Goal: Information Seeking & Learning: Learn about a topic

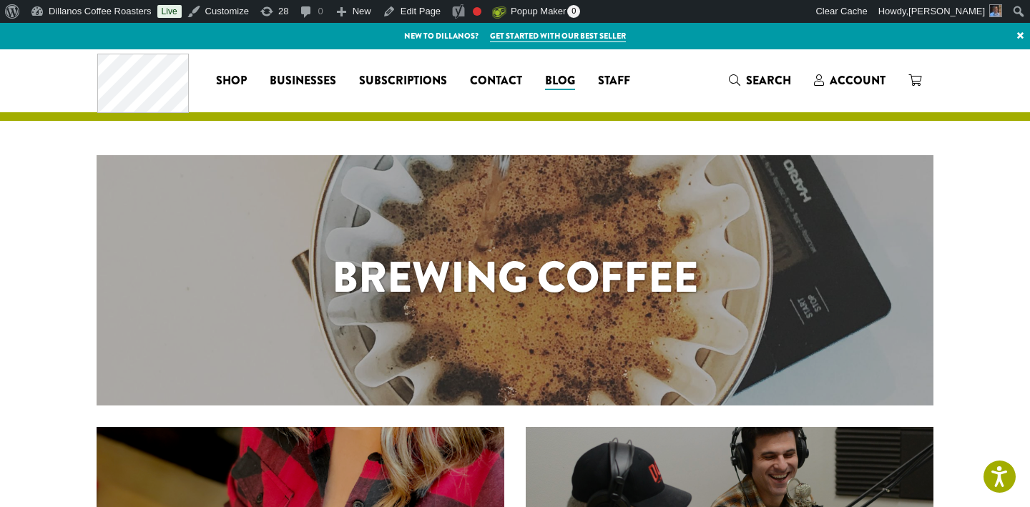
scroll to position [104, 0]
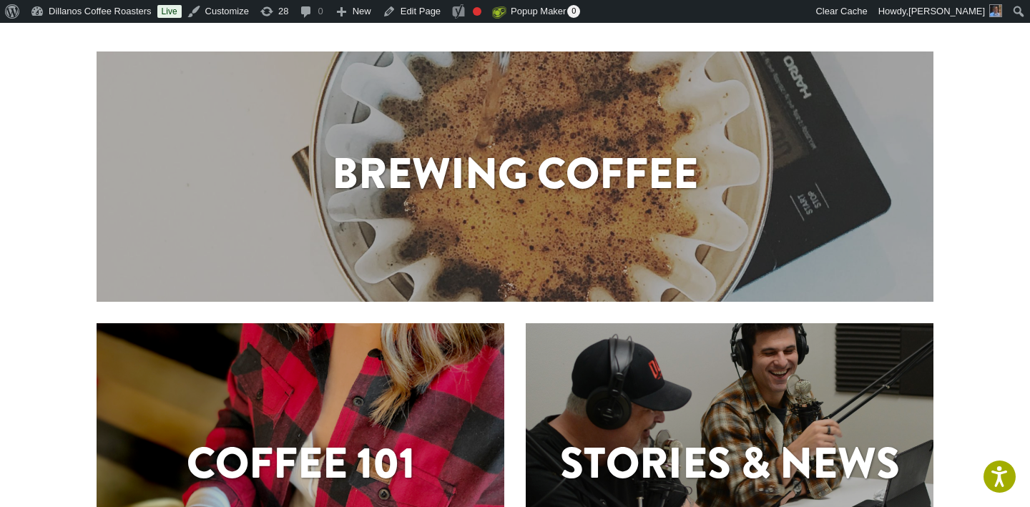
click at [492, 206] on div "Brewing Coffee" at bounding box center [515, 177] width 837 height 70
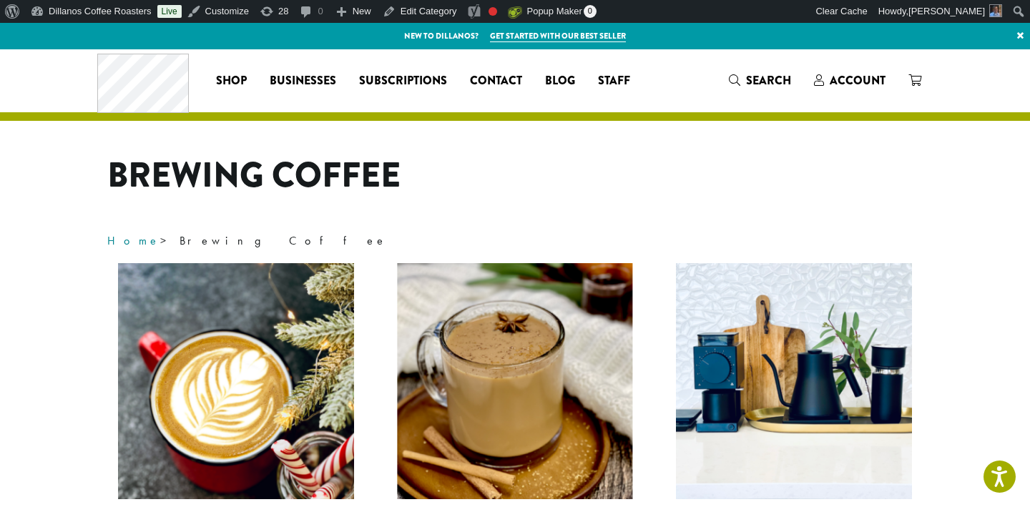
click at [119, 241] on link "Home" at bounding box center [133, 240] width 53 height 15
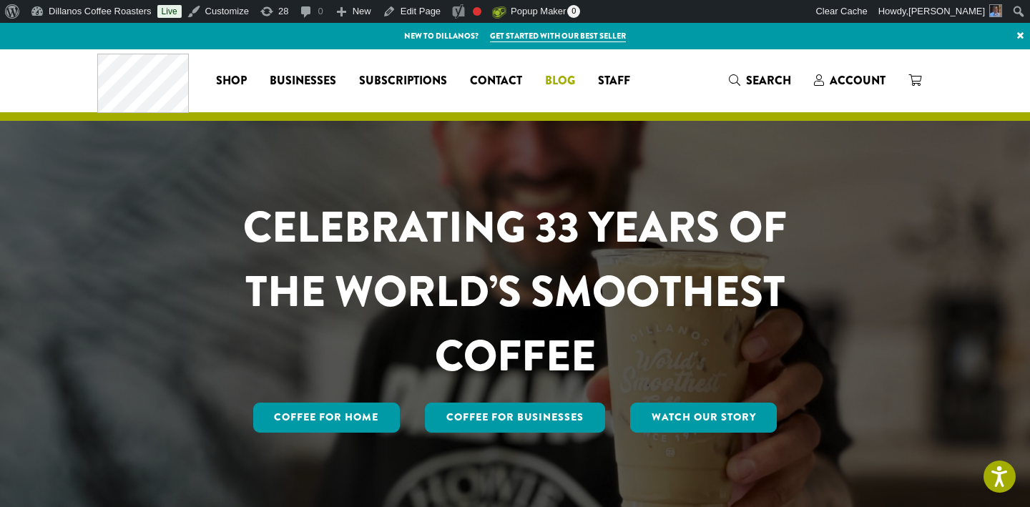
click at [561, 79] on span "Blog" at bounding box center [560, 81] width 30 height 18
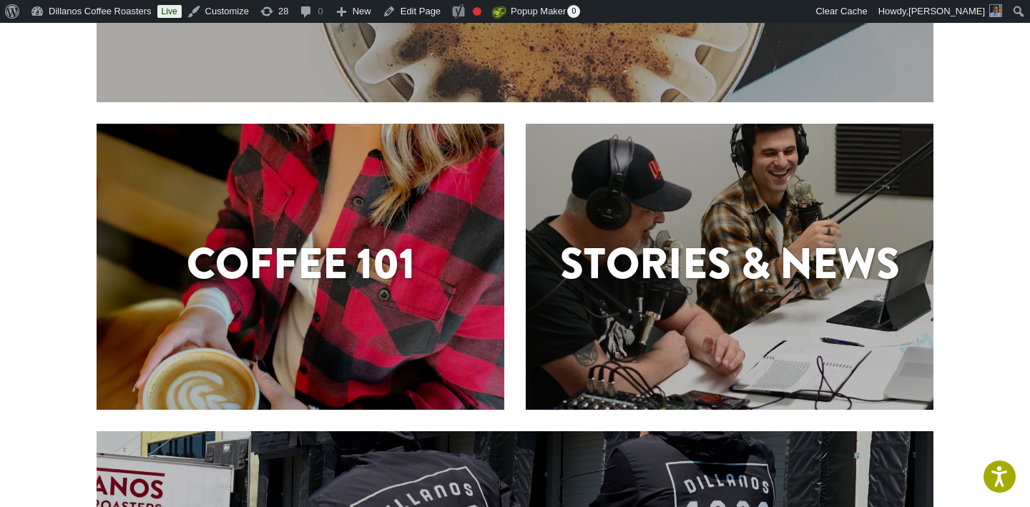
scroll to position [304, 0]
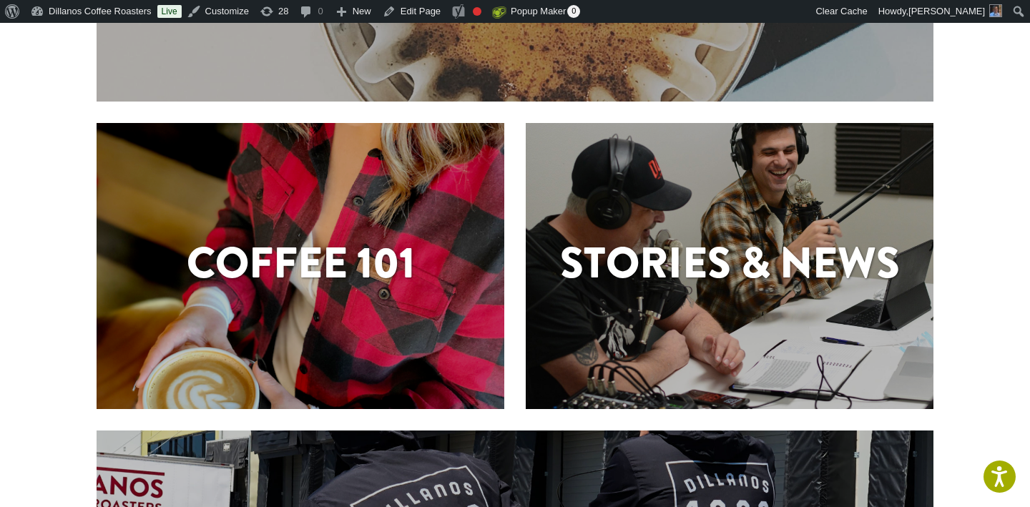
click at [283, 264] on h1 "Coffee 101" at bounding box center [301, 263] width 408 height 64
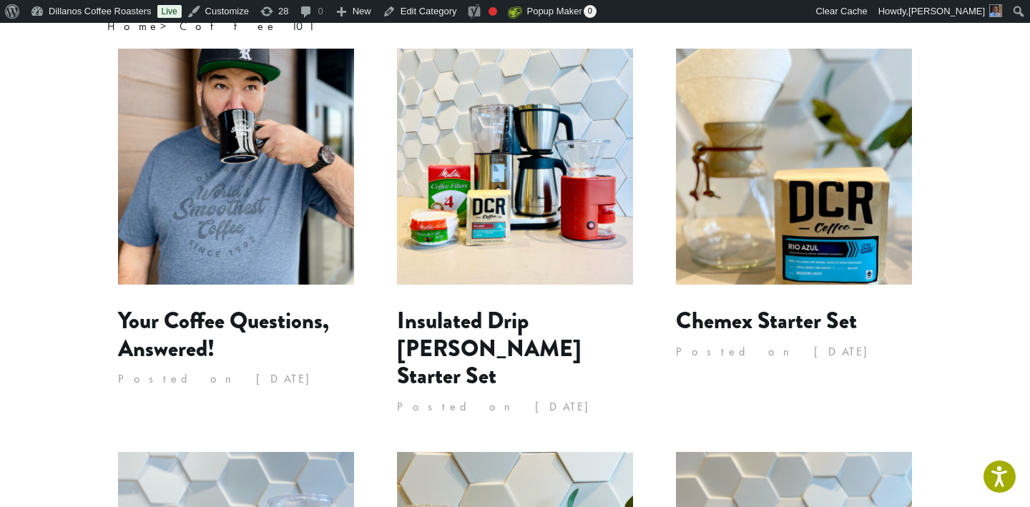
scroll to position [216, 0]
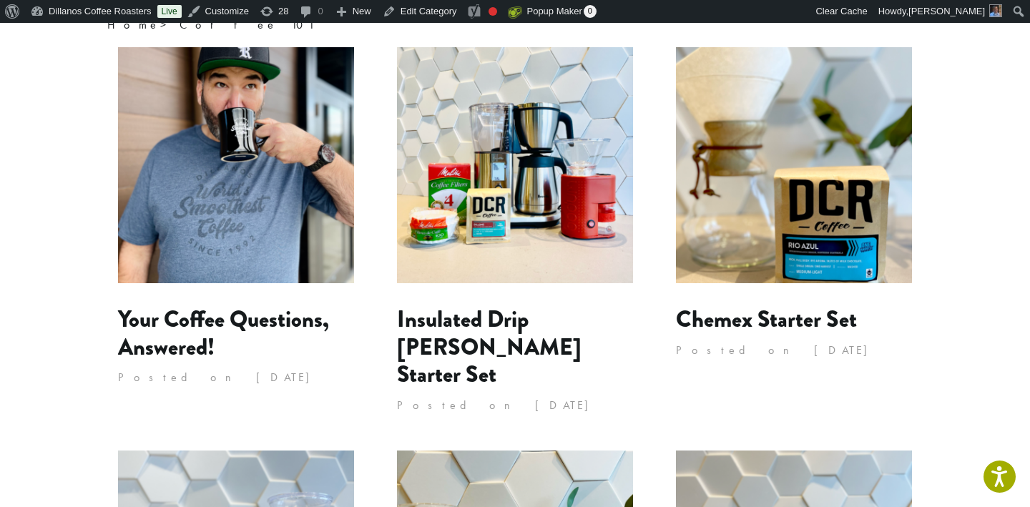
click at [249, 161] on img at bounding box center [236, 165] width 236 height 236
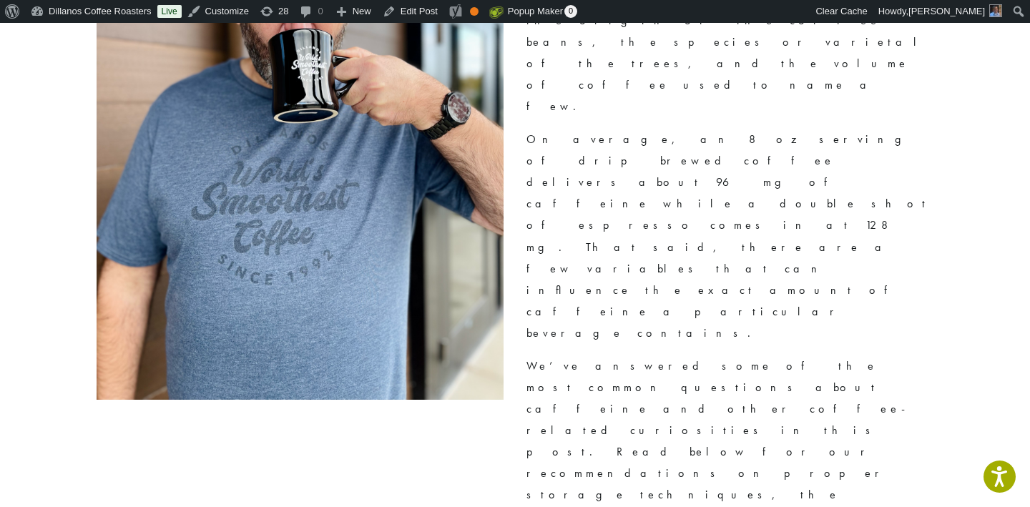
scroll to position [795, 0]
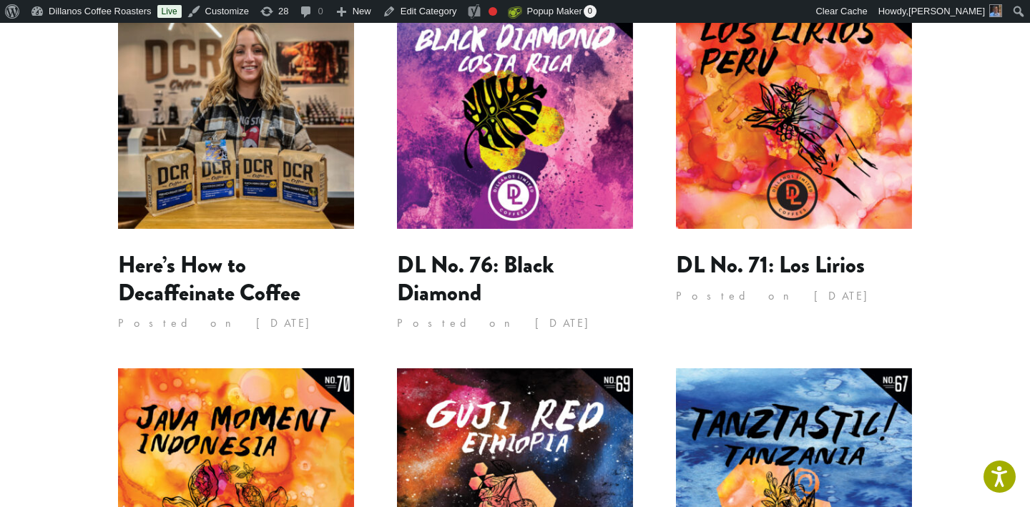
scroll to position [1083, 0]
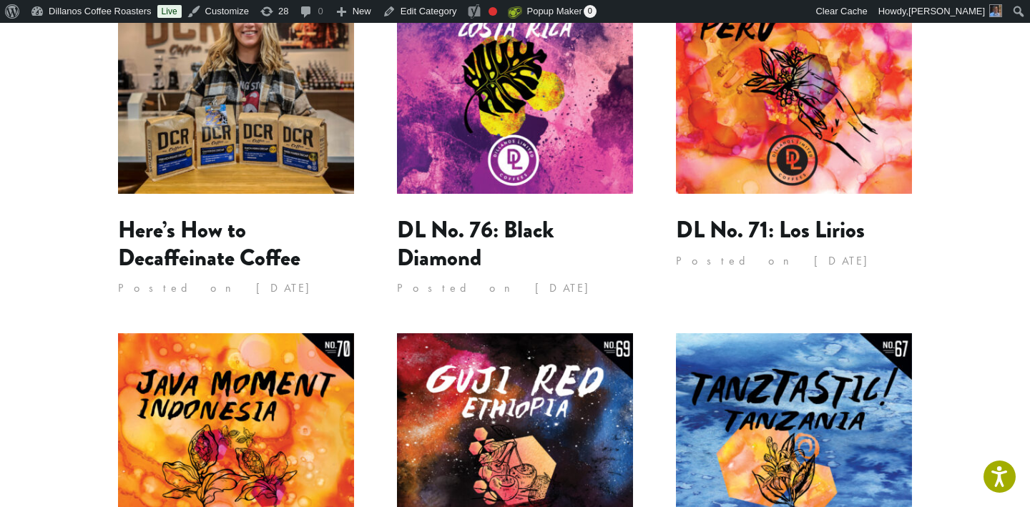
click at [242, 82] on img at bounding box center [236, 76] width 236 height 236
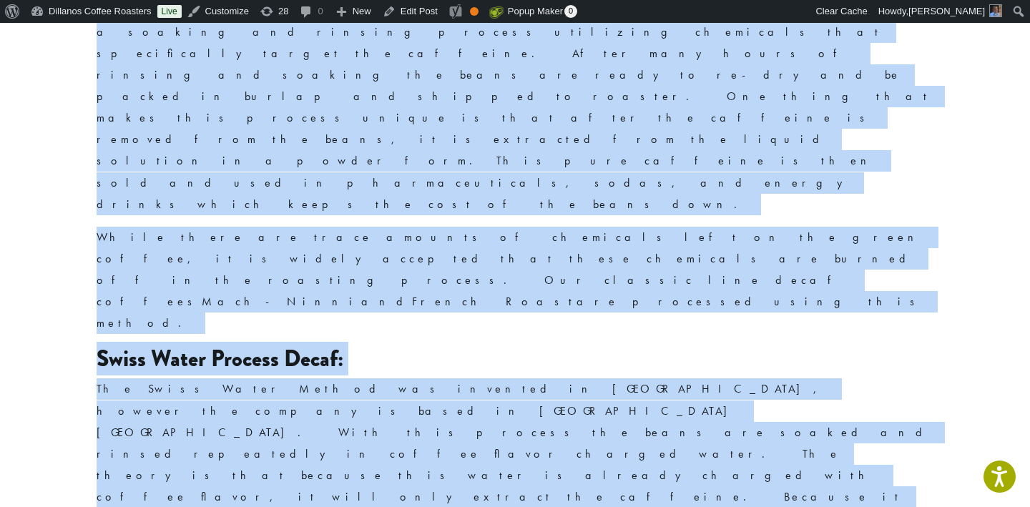
scroll to position [1147, 0]
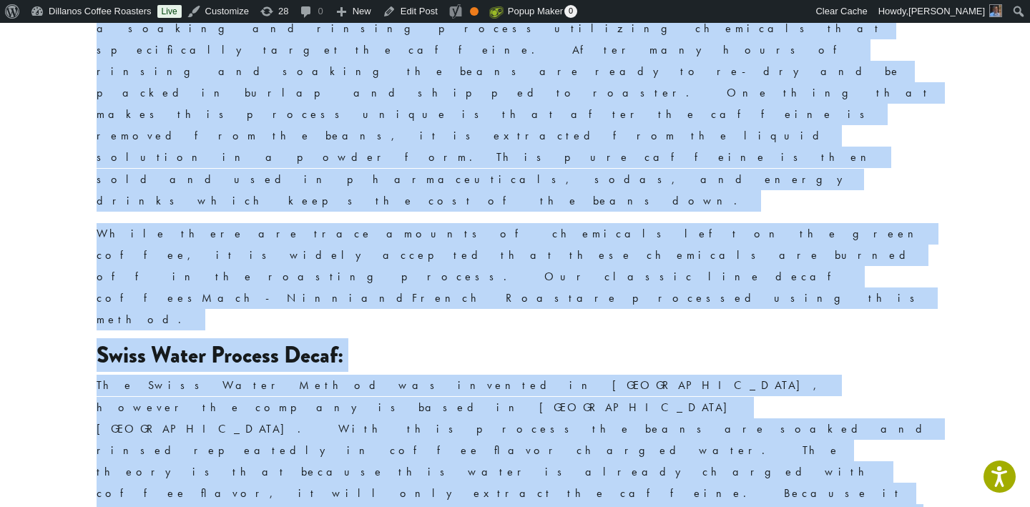
drag, startPoint x: 99, startPoint y: 92, endPoint x: 684, endPoint y: 333, distance: 633.3
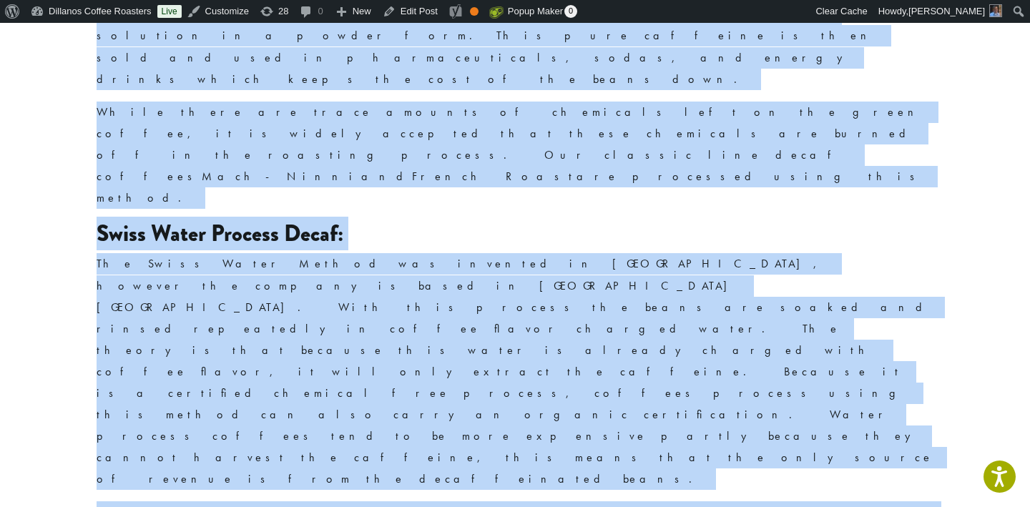
scroll to position [1264, 0]
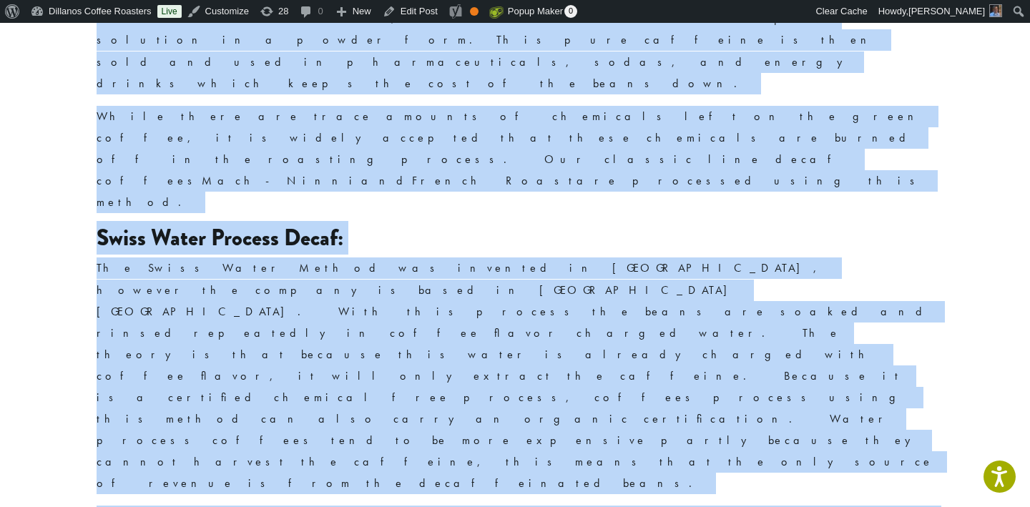
copy section "LOR (ips Dolorsitametc Adipiscingeli sed DO) Eiusmo : Tem INC utlabore et dolor…"
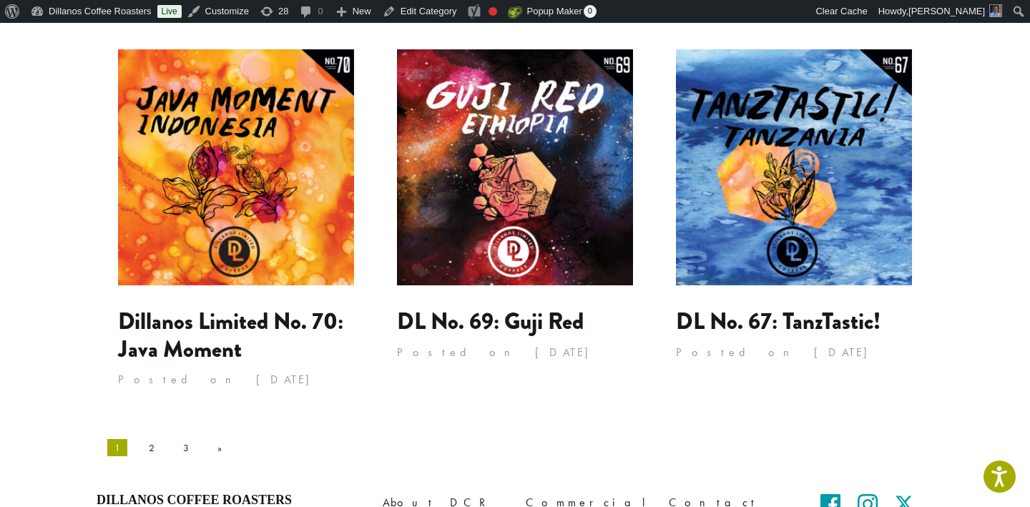
scroll to position [1367, 0]
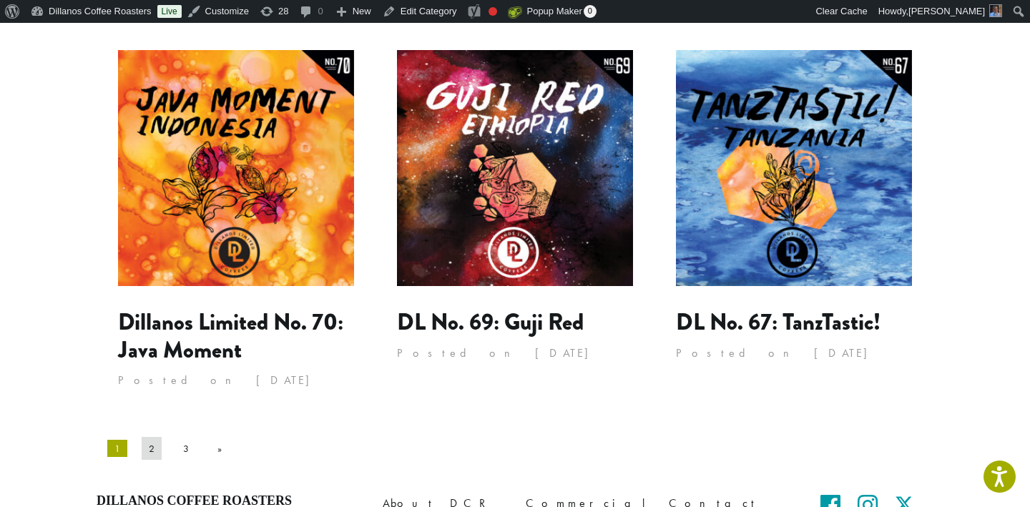
click at [142, 437] on link "2" at bounding box center [152, 448] width 20 height 23
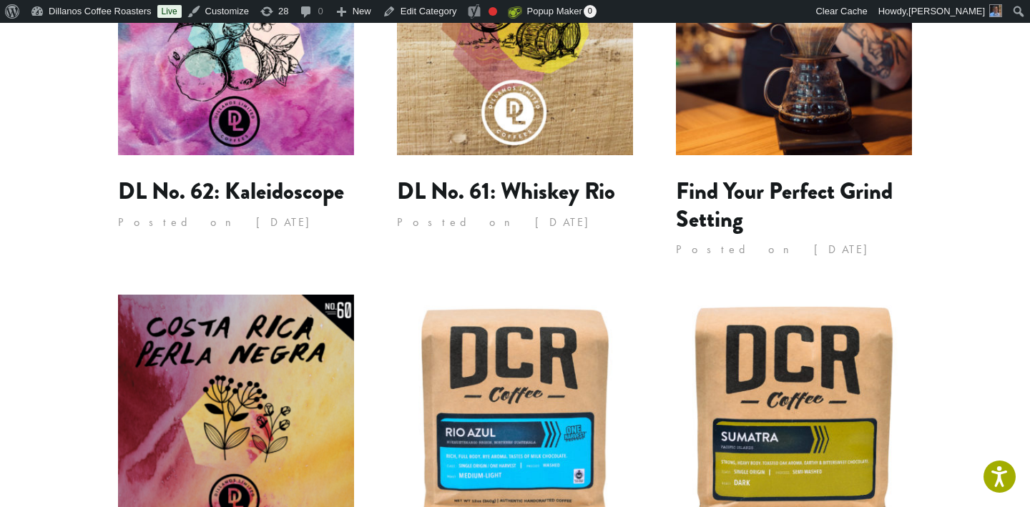
scroll to position [732, 0]
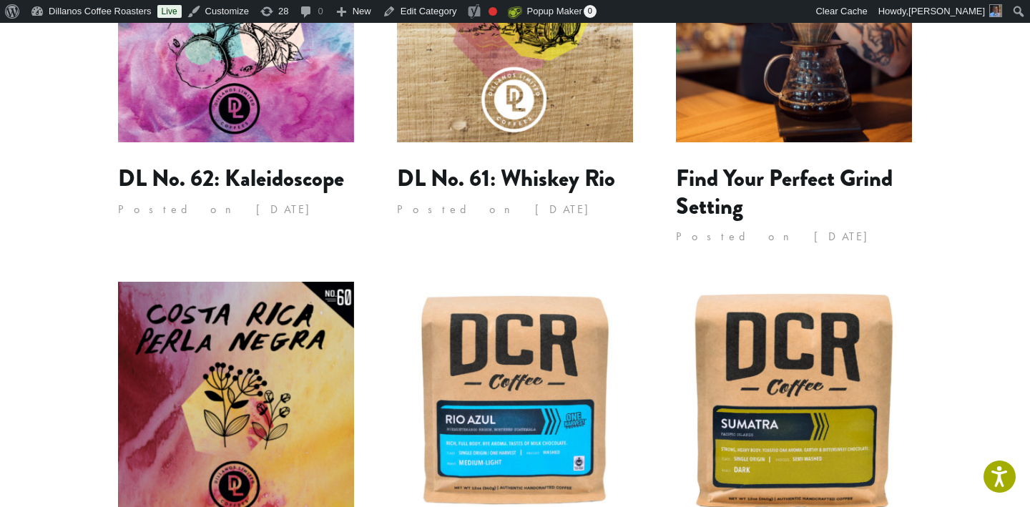
click at [772, 99] on img at bounding box center [794, 24] width 236 height 236
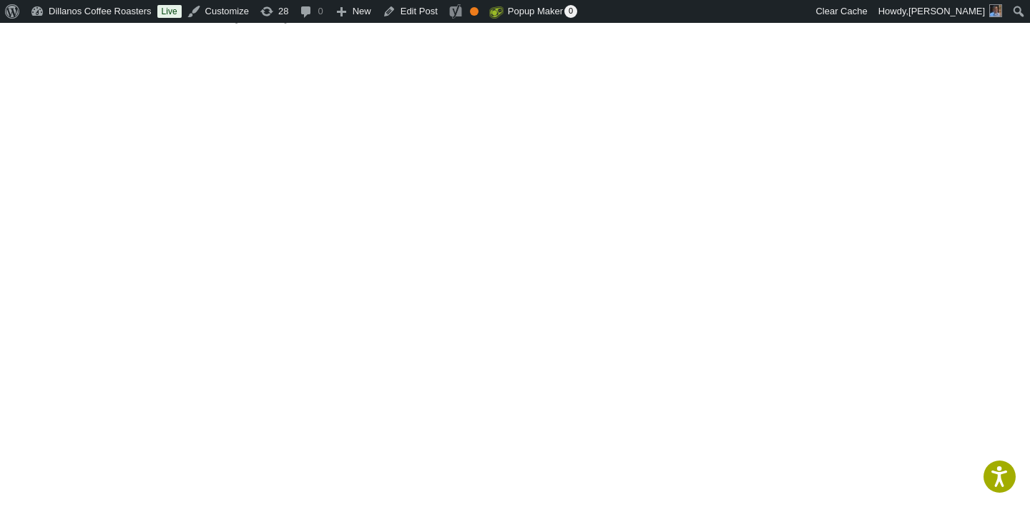
scroll to position [261, 0]
